Goal: Find specific page/section: Find specific page/section

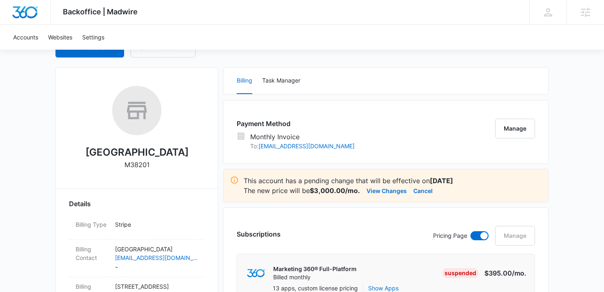
scroll to position [114, 0]
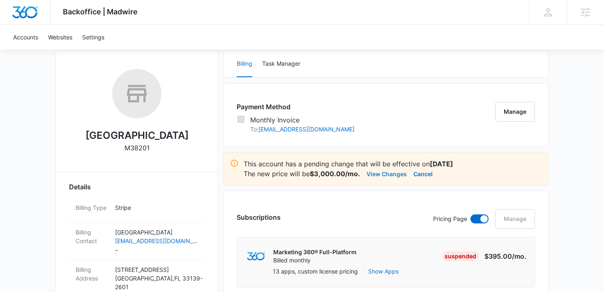
click at [389, 176] on button "View Changes" at bounding box center [387, 174] width 40 height 10
